Goal: Task Accomplishment & Management: Use online tool/utility

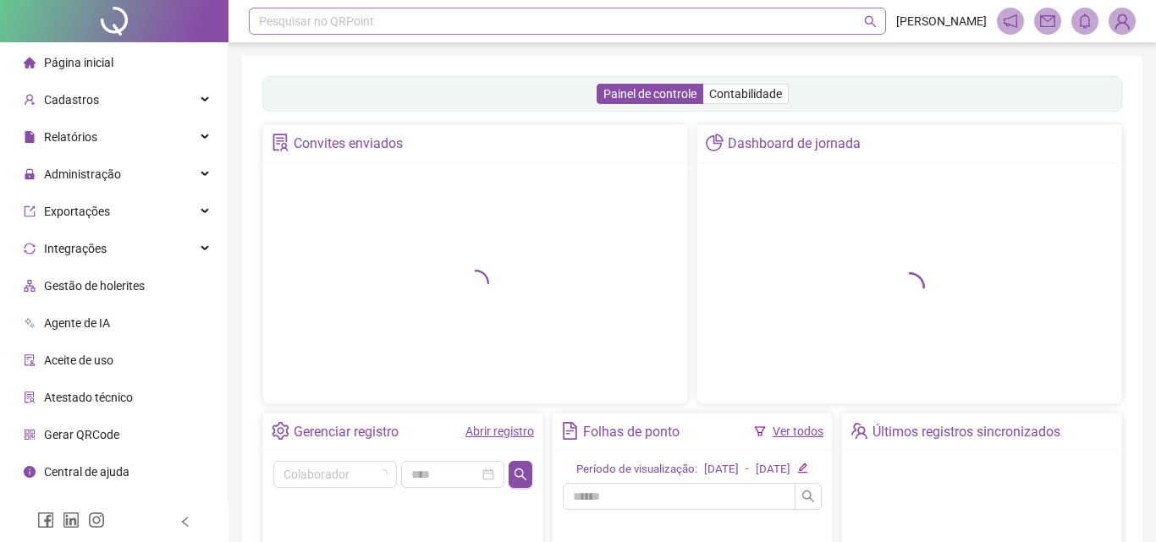
click at [299, 29] on div "Pesquisar no QRPoint" at bounding box center [567, 21] width 637 height 27
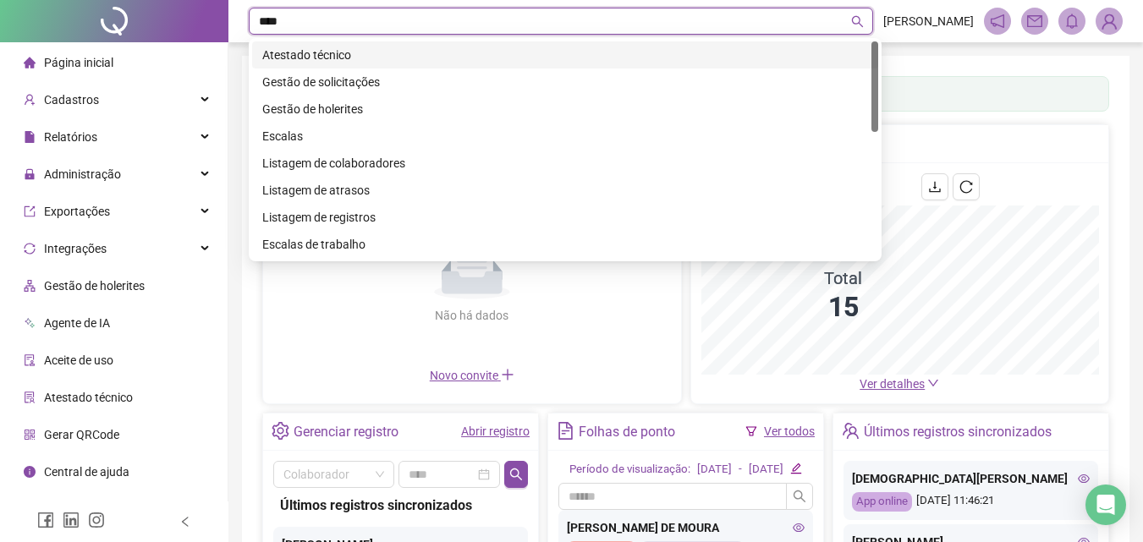
type input "*****"
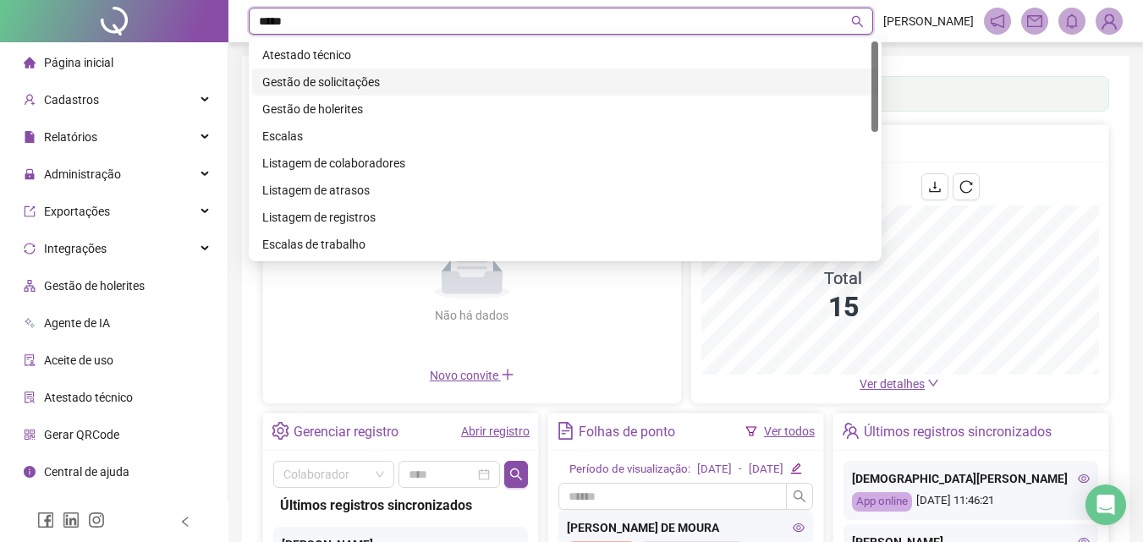
click at [305, 82] on div "Gestão de solicitações" at bounding box center [565, 82] width 606 height 19
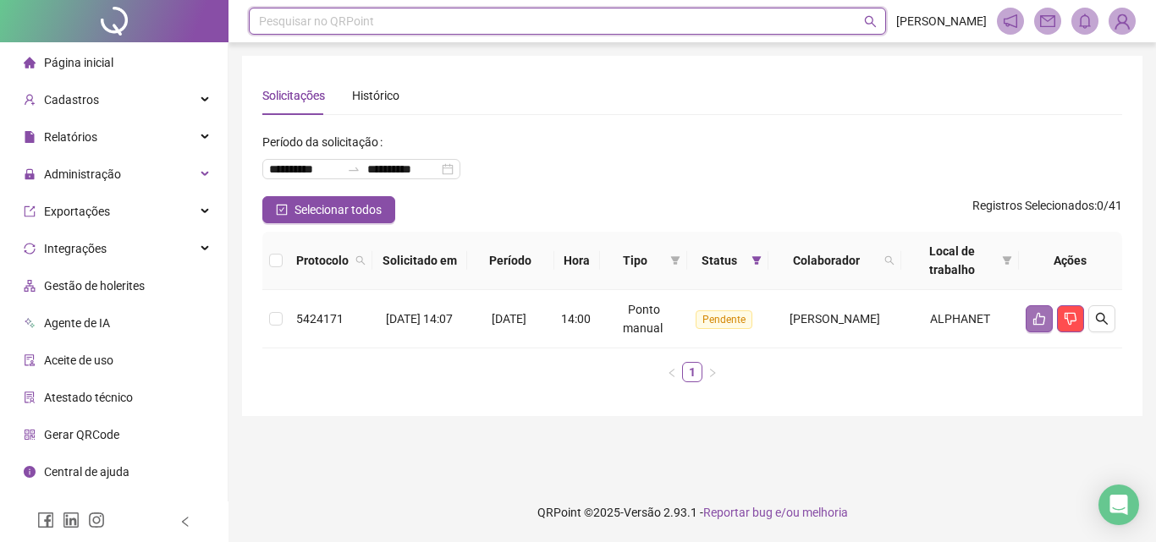
click at [1036, 321] on icon "like" at bounding box center [1039, 319] width 12 height 13
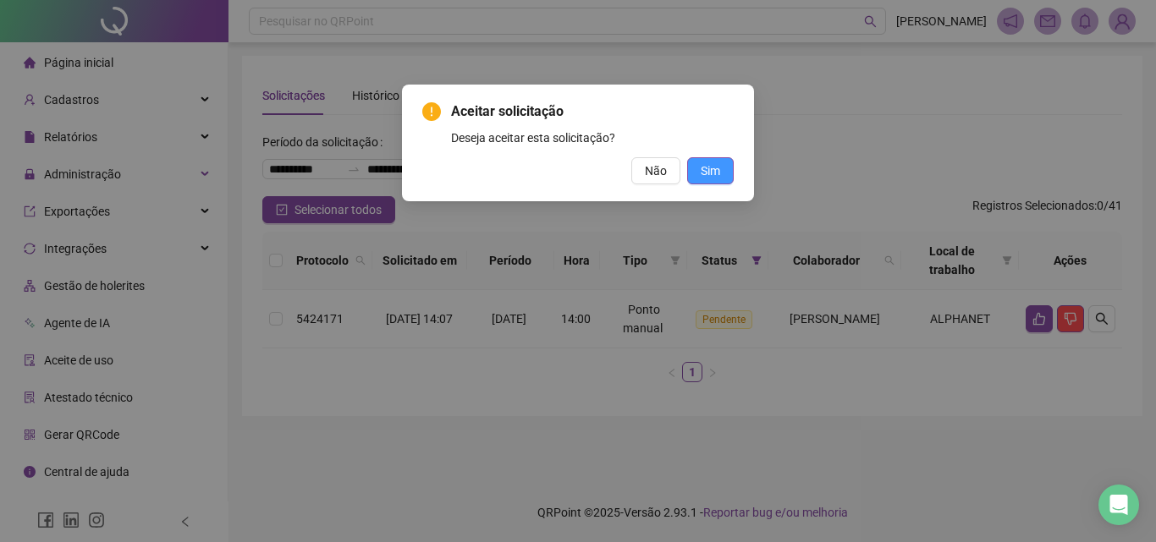
click at [731, 170] on button "Sim" at bounding box center [710, 170] width 47 height 27
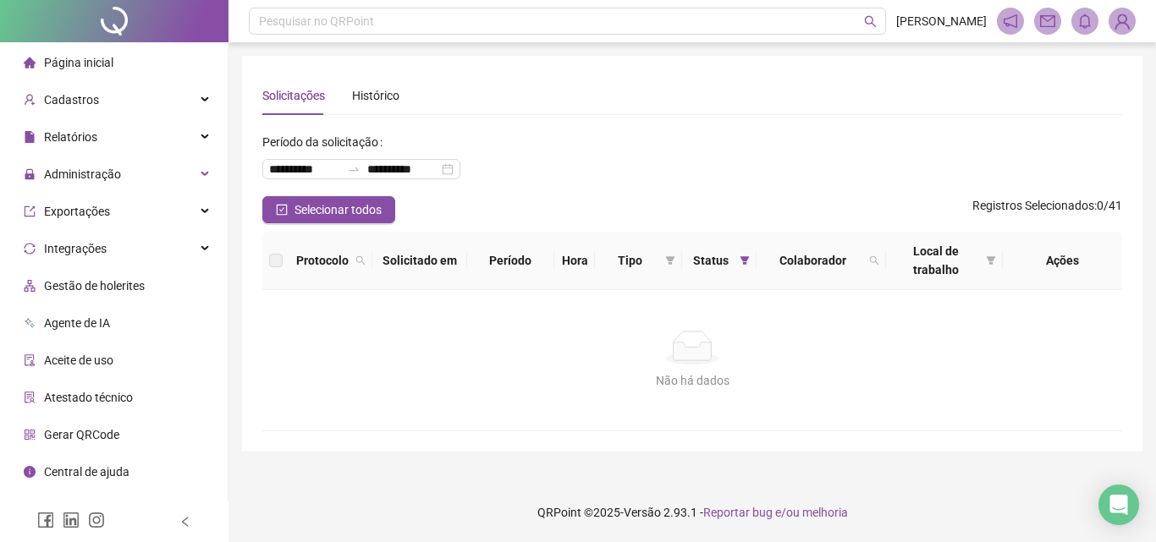
click at [63, 63] on span "Página inicial" at bounding box center [78, 63] width 69 height 14
